Goal: Connect with others: Connect with other users

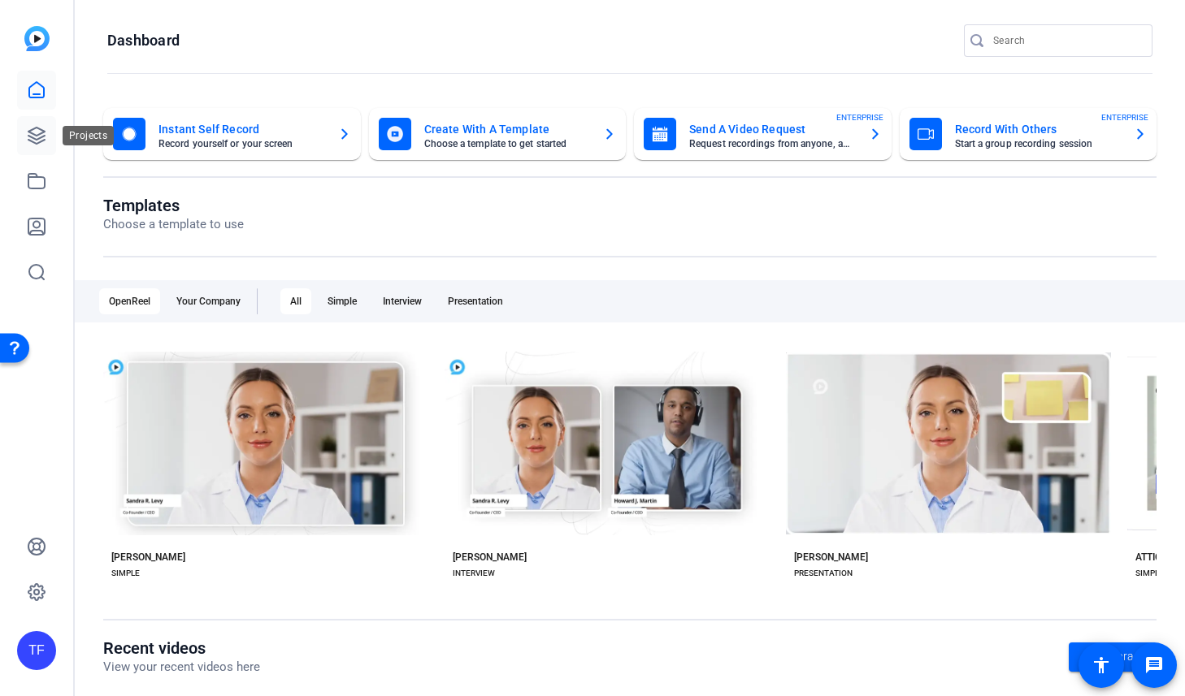
click at [35, 134] on icon at bounding box center [36, 136] width 16 height 16
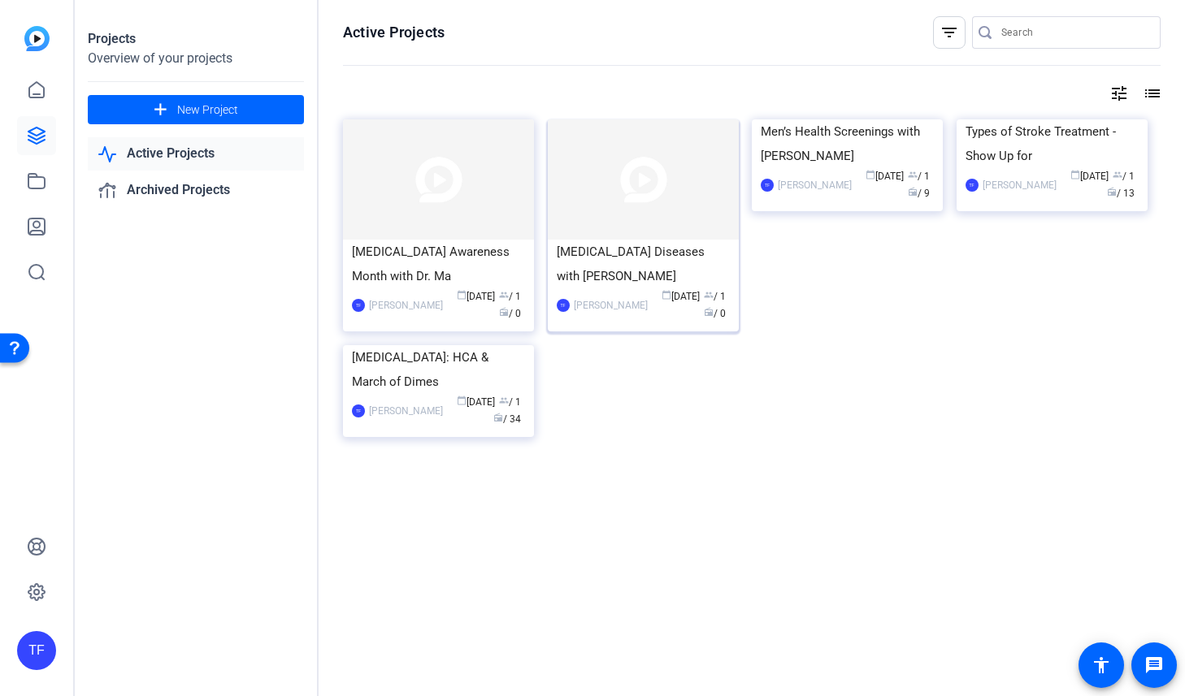
click at [650, 246] on div "[MEDICAL_DATA] Diseases with [PERSON_NAME]" at bounding box center [643, 264] width 173 height 49
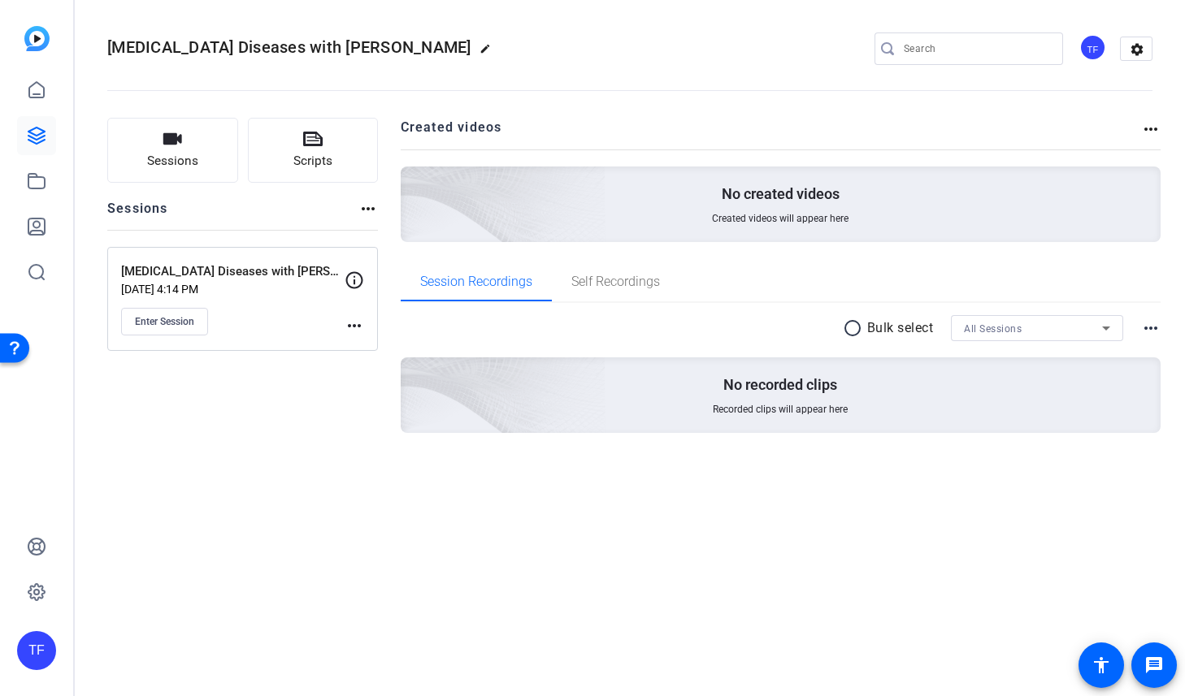
click at [213, 402] on div "Sessions Scripts Sessions more_horiz [MEDICAL_DATA] Diseases with [PERSON_NAME]…" at bounding box center [242, 301] width 271 height 367
click at [353, 325] on mat-icon "more_horiz" at bounding box center [353, 325] width 19 height 19
drag, startPoint x: 280, startPoint y: 404, endPoint x: 273, endPoint y: 353, distance: 51.7
click at [280, 402] on div at bounding box center [592, 348] width 1185 height 696
click at [245, 284] on p "[DATE] 4:14 PM" at bounding box center [232, 289] width 223 height 13
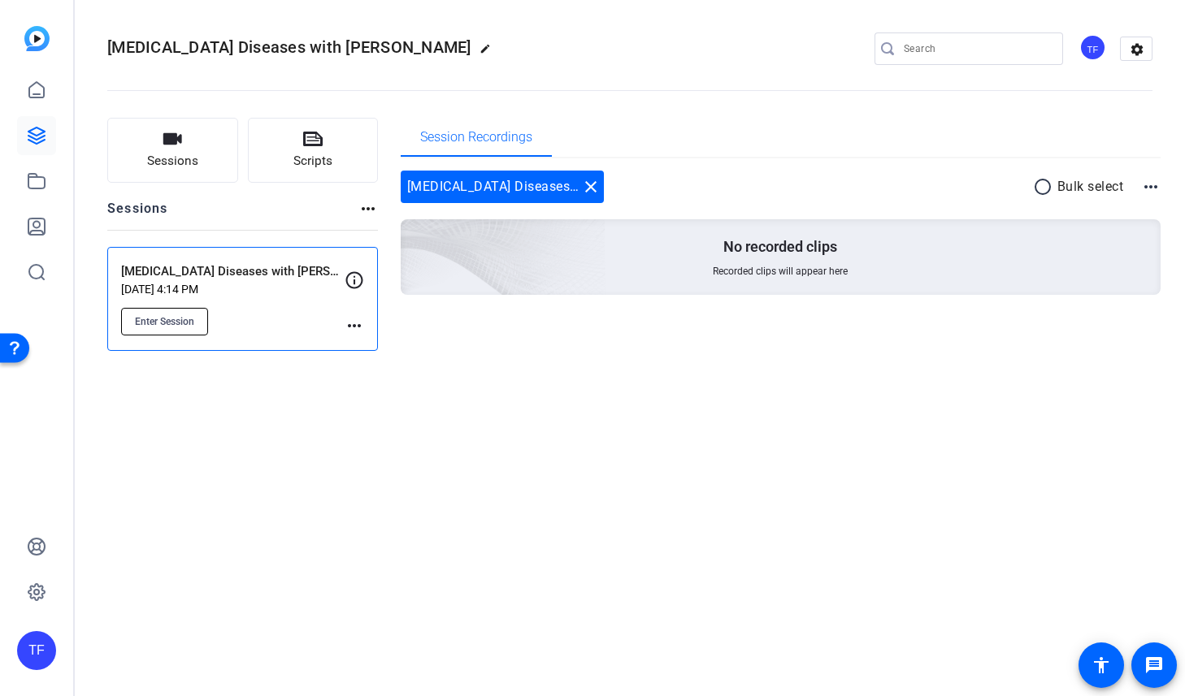
click at [162, 323] on span "Enter Session" at bounding box center [164, 321] width 59 height 13
click at [428, 422] on div "[MEDICAL_DATA] Diseases with [PERSON_NAME] edit TF settings Sessions Scripts Se…" at bounding box center [630, 348] width 1110 height 696
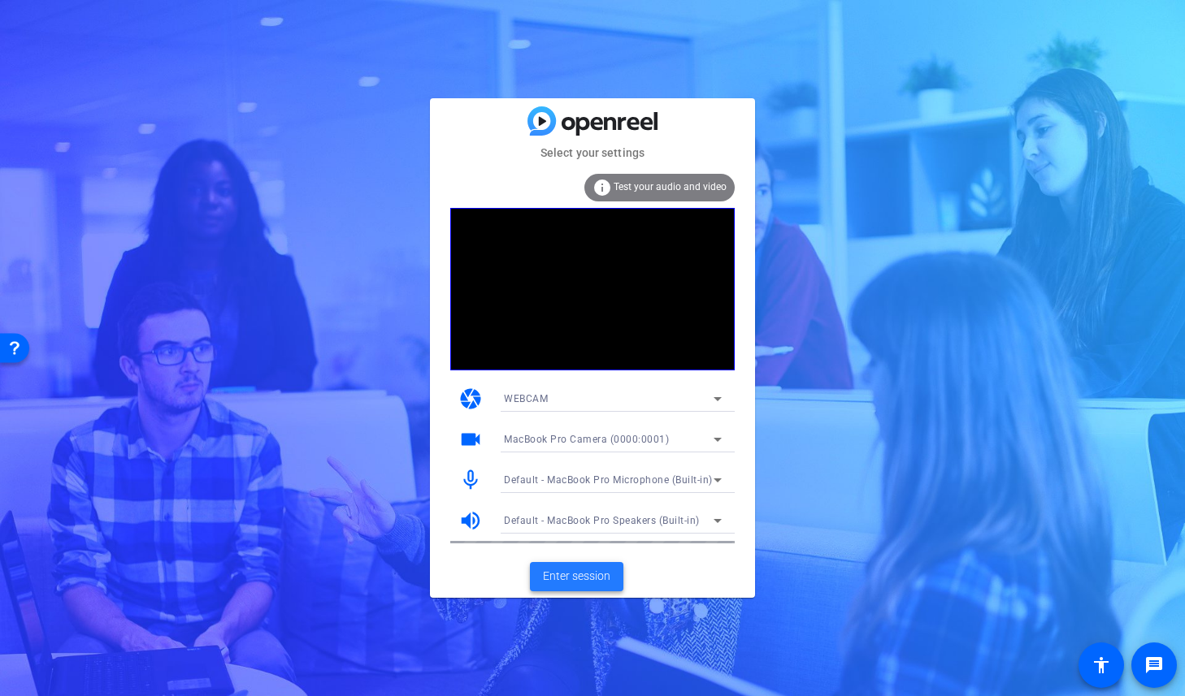
click at [586, 568] on span "Enter session" at bounding box center [576, 576] width 67 height 17
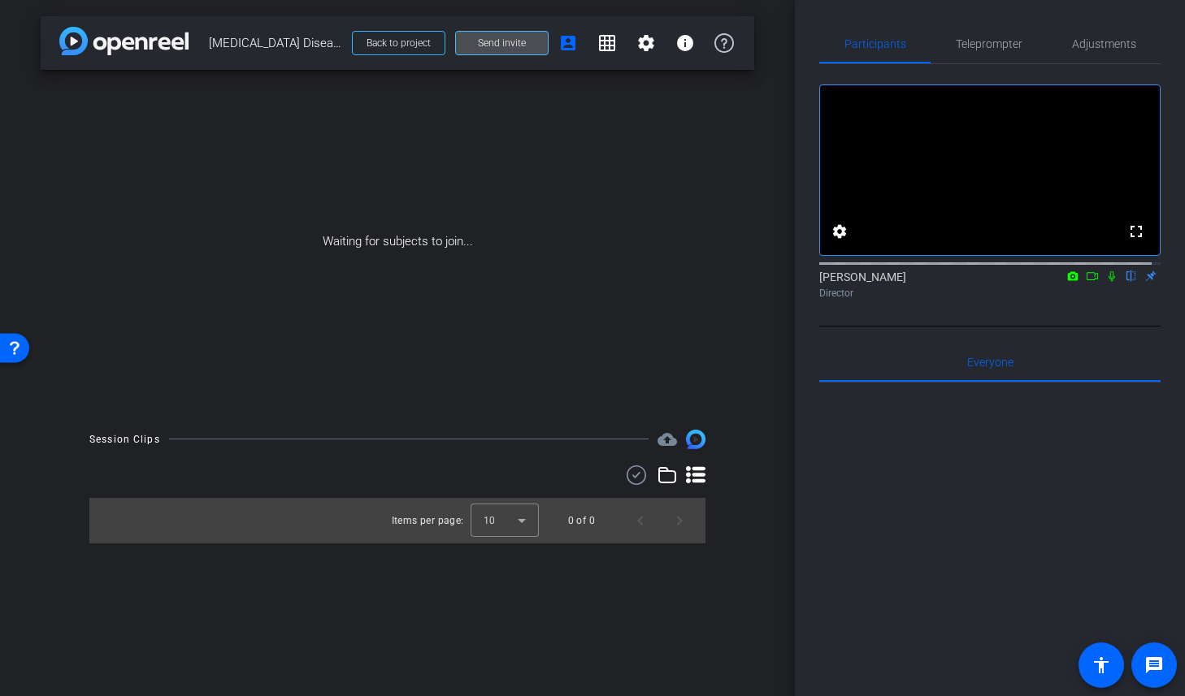
click at [488, 44] on span "Send invite" at bounding box center [502, 43] width 48 height 13
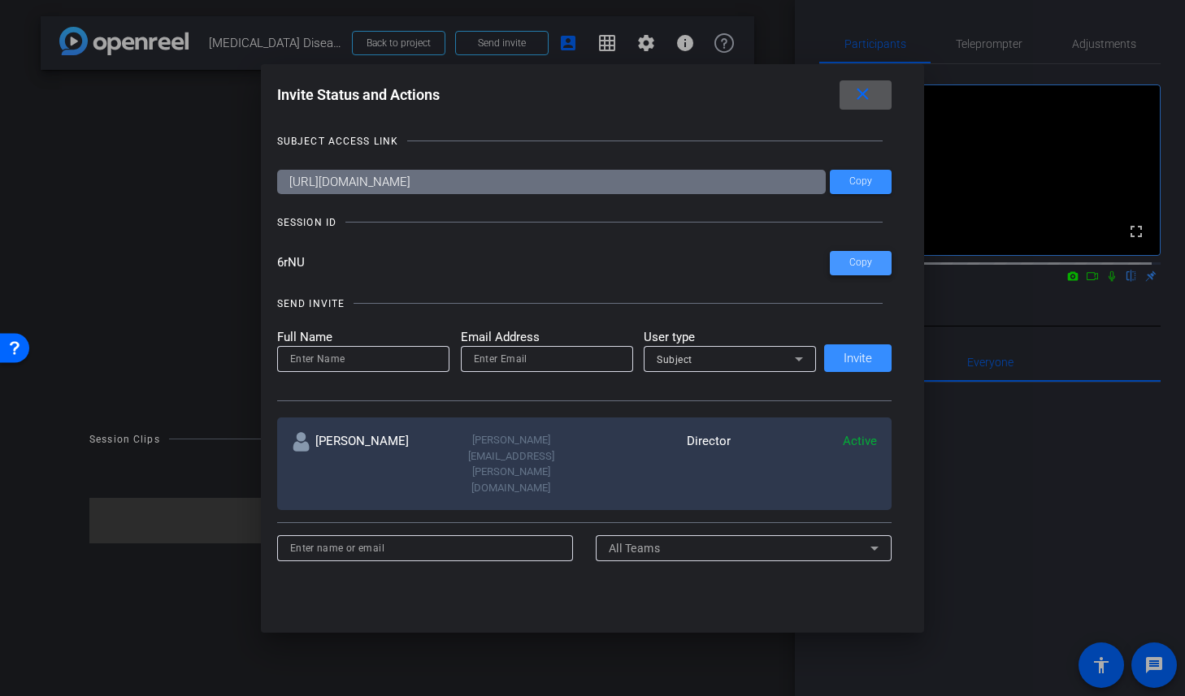
click at [857, 262] on span "Copy" at bounding box center [860, 263] width 23 height 12
click at [1035, 487] on div at bounding box center [592, 348] width 1185 height 696
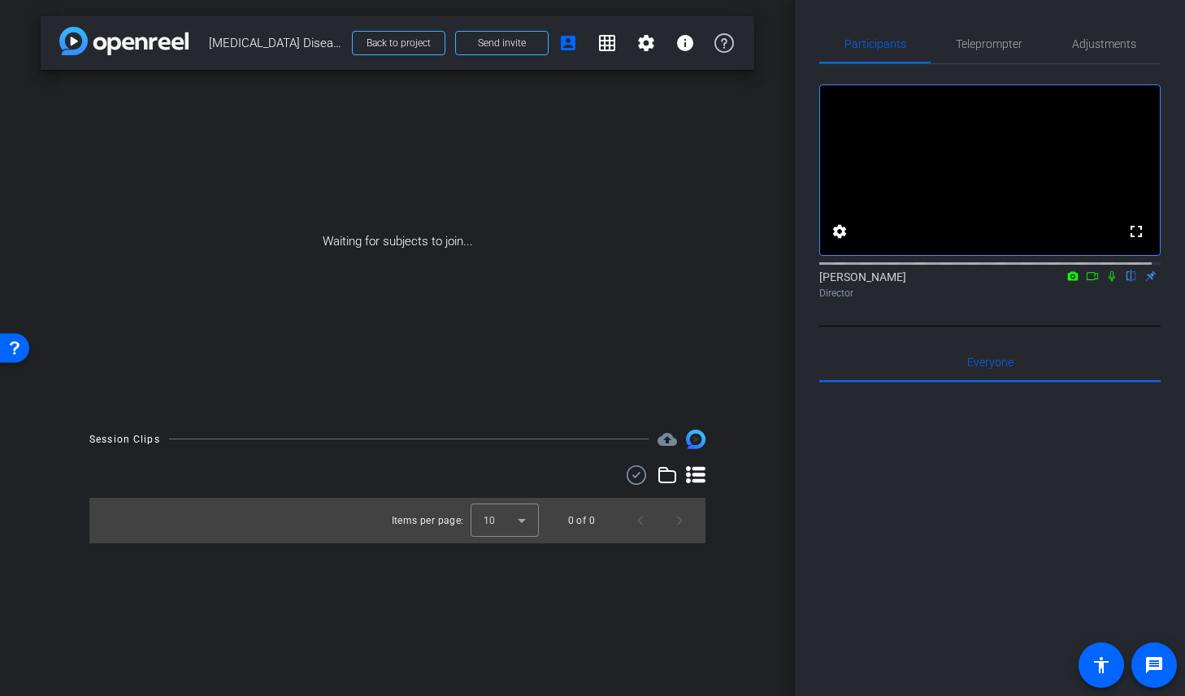
click at [129, 40] on img at bounding box center [123, 41] width 129 height 28
click at [648, 45] on mat-icon "settings" at bounding box center [645, 42] width 19 height 19
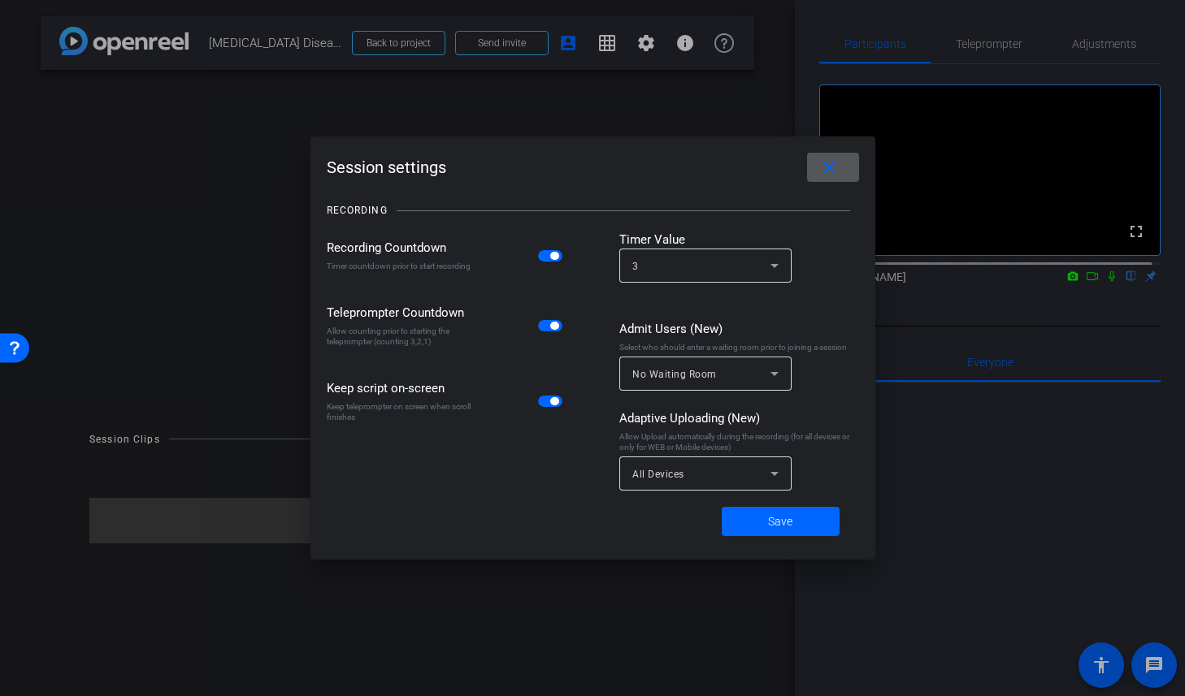
click at [246, 188] on div at bounding box center [592, 348] width 1185 height 696
